Goal: Information Seeking & Learning: Learn about a topic

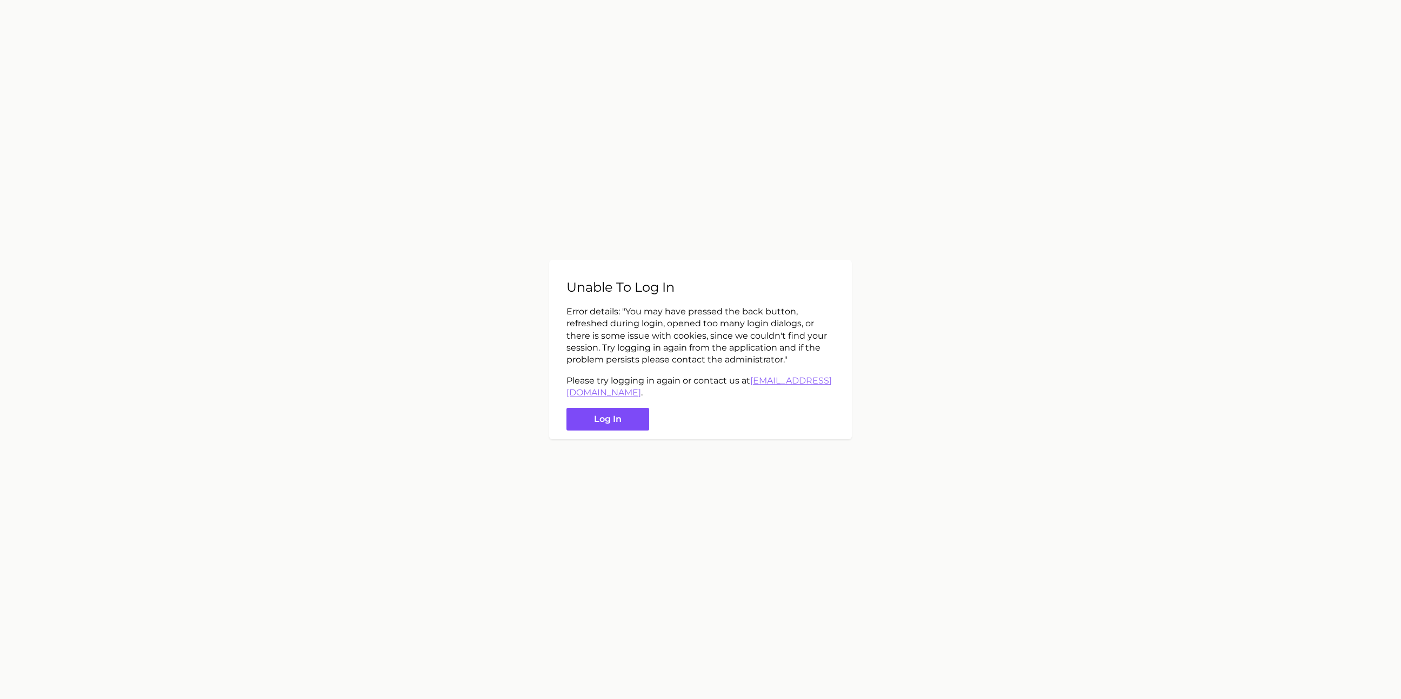
click at [611, 424] on button "Log in" at bounding box center [607, 419] width 83 height 23
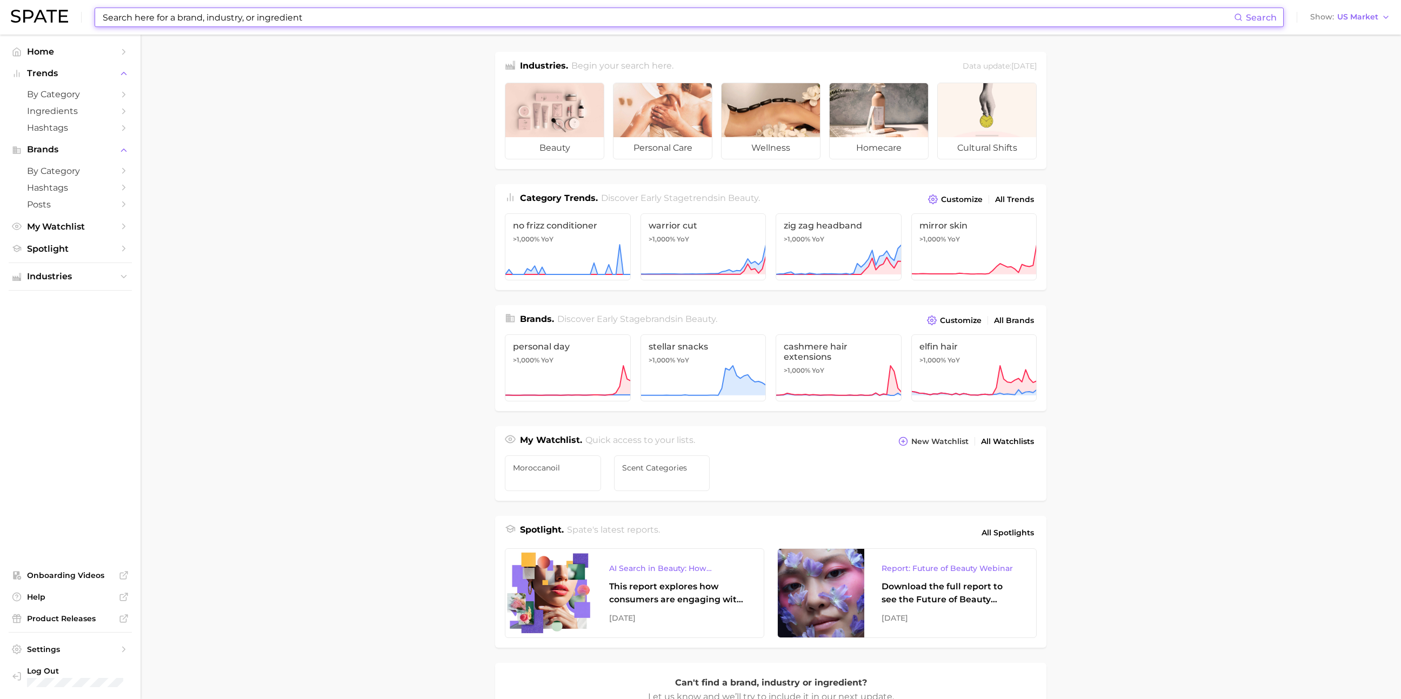
click at [258, 18] on input at bounding box center [668, 17] width 1132 height 18
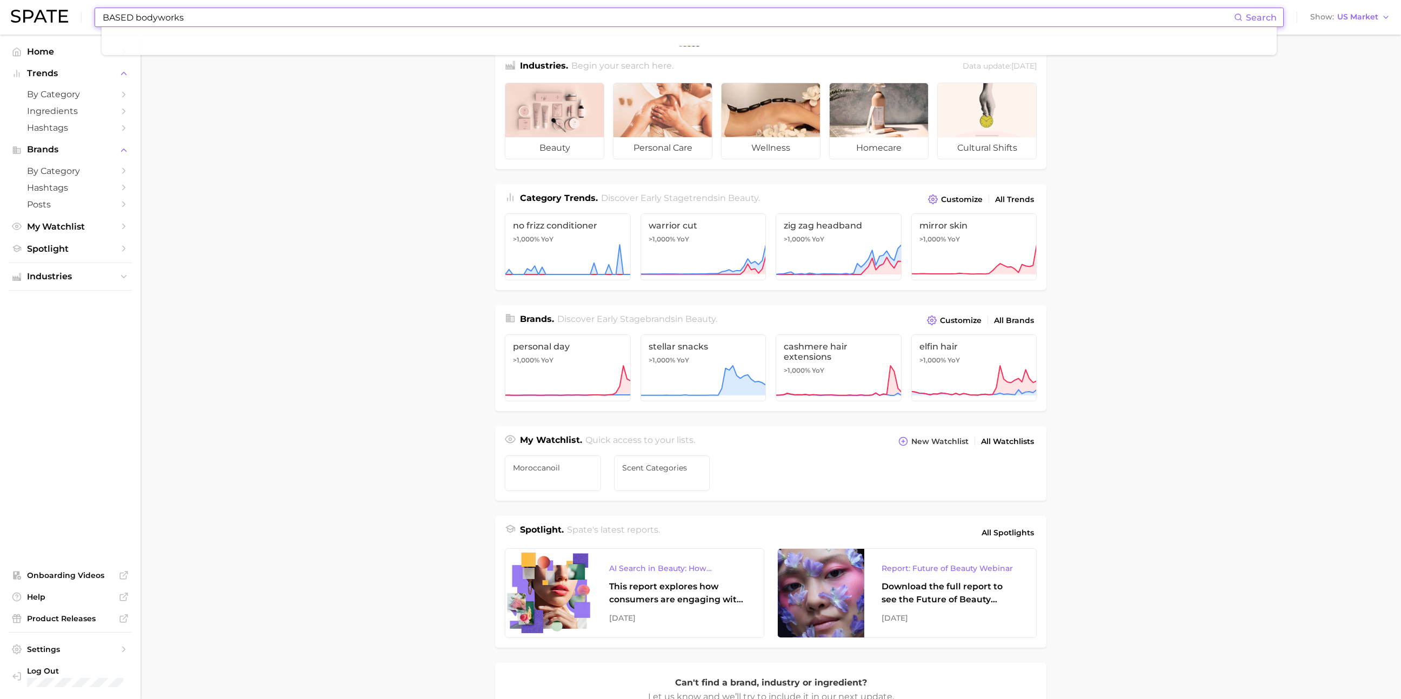
type input "BASED bodyworks"
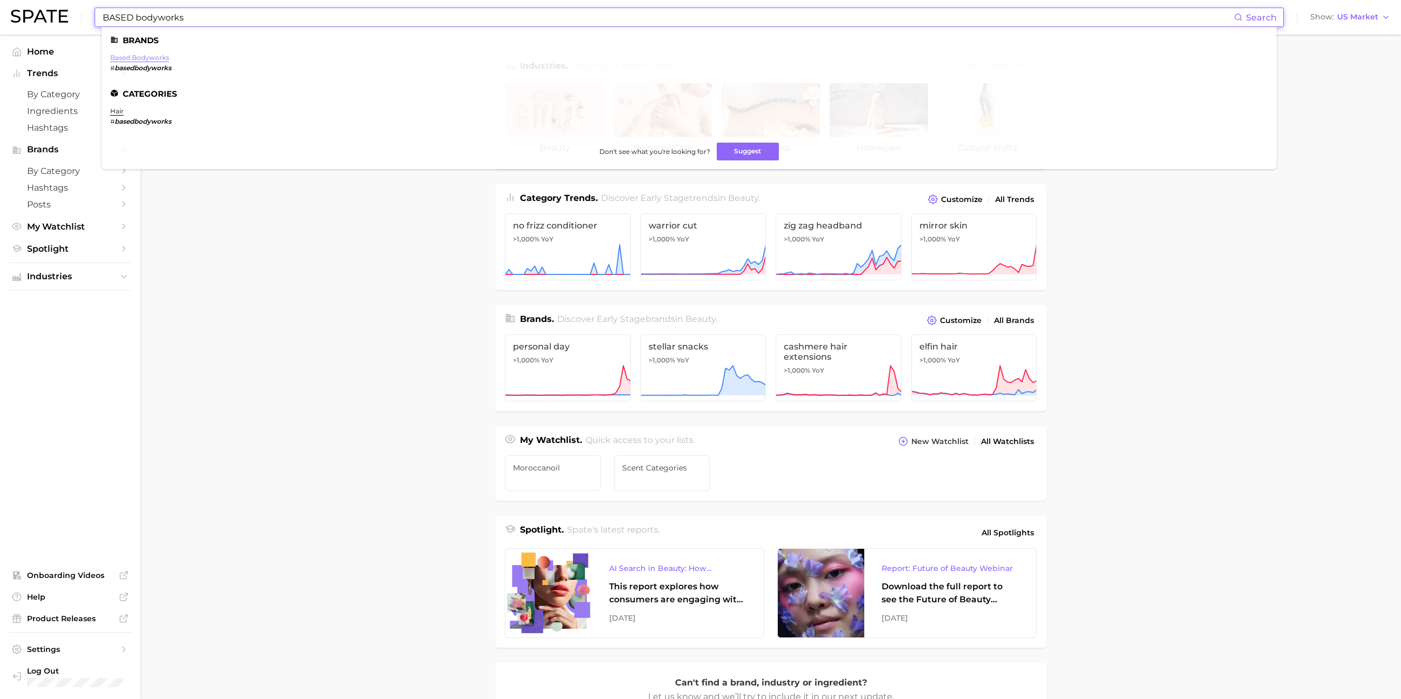
click at [148, 58] on link "based bodyworks" at bounding box center [139, 58] width 59 height 8
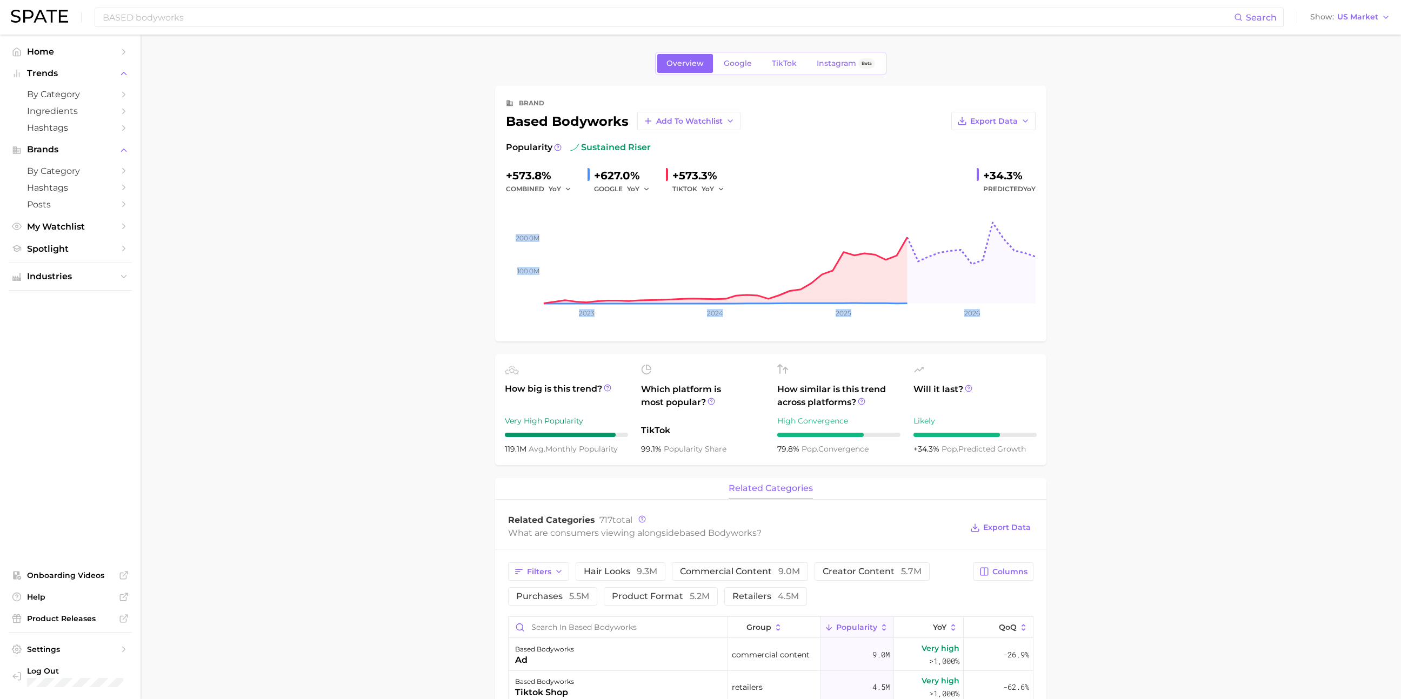
drag, startPoint x: 451, startPoint y: 308, endPoint x: 474, endPoint y: 335, distance: 35.0
click at [474, 335] on main "Overview Google TikTok Instagram Beta brand based bodyworks Add to Watchlist Ex…" at bounding box center [771, 709] width 1261 height 1349
click at [454, 334] on main "Overview Google TikTok Instagram Beta brand based bodyworks Add to Watchlist Ex…" at bounding box center [771, 709] width 1261 height 1349
click at [789, 64] on span "TikTok" at bounding box center [784, 63] width 25 height 9
